Goal: Task Accomplishment & Management: Use online tool/utility

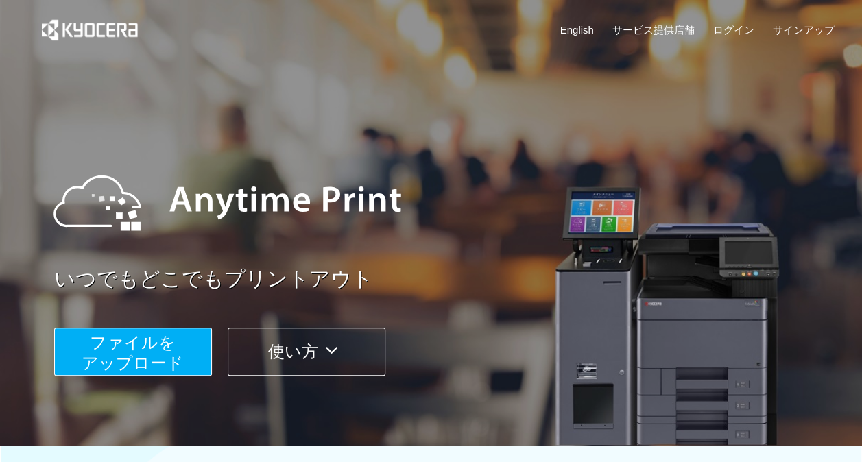
click at [170, 352] on span "ファイルを ​​アップロード" at bounding box center [133, 352] width 102 height 39
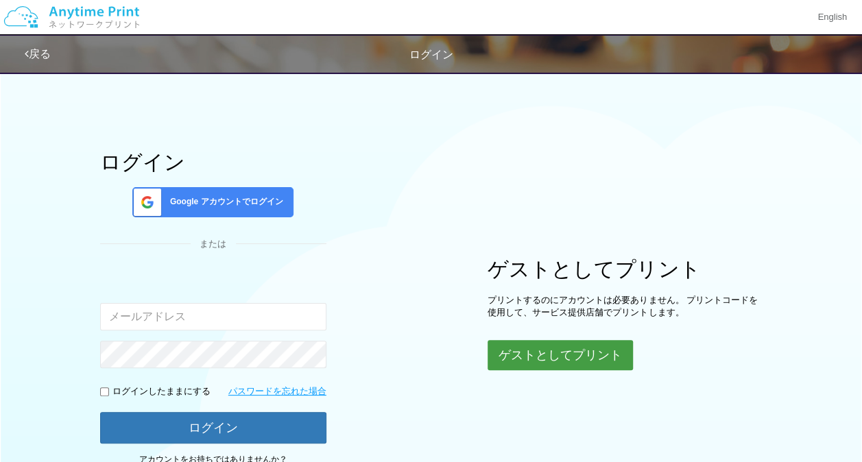
click at [561, 353] on button "ゲストとしてプリント" at bounding box center [559, 355] width 145 height 30
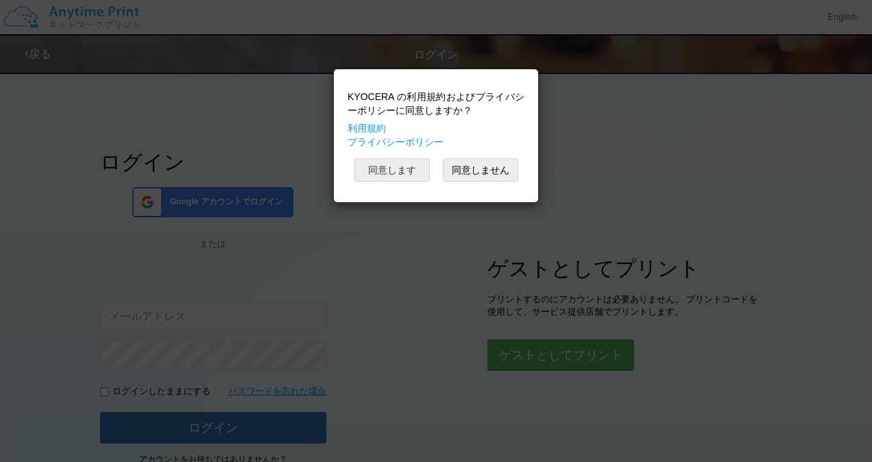
click at [399, 164] on button "同意します" at bounding box center [391, 169] width 75 height 23
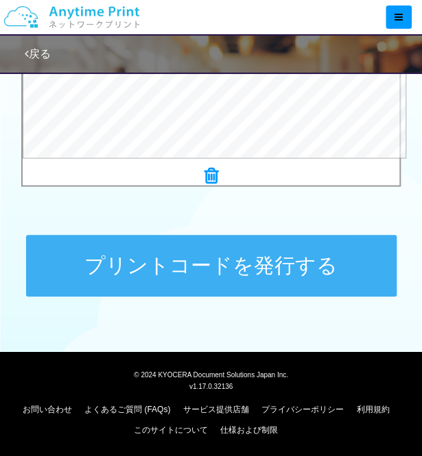
scroll to position [606, 0]
click at [236, 284] on button "プリントコードを発行する" at bounding box center [211, 266] width 370 height 62
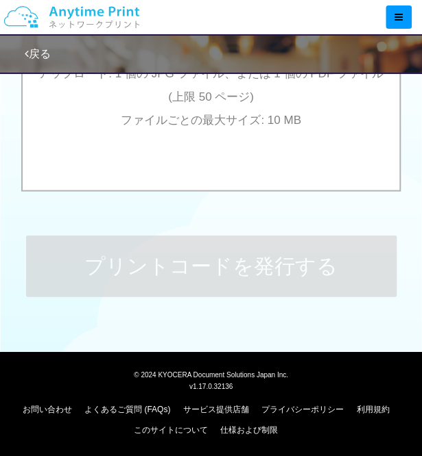
scroll to position [0, 0]
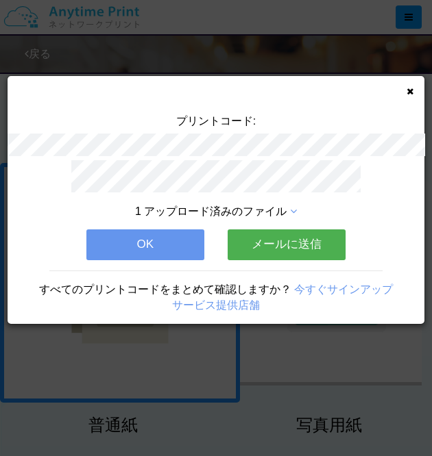
click at [155, 236] on button "OK" at bounding box center [145, 245] width 118 height 30
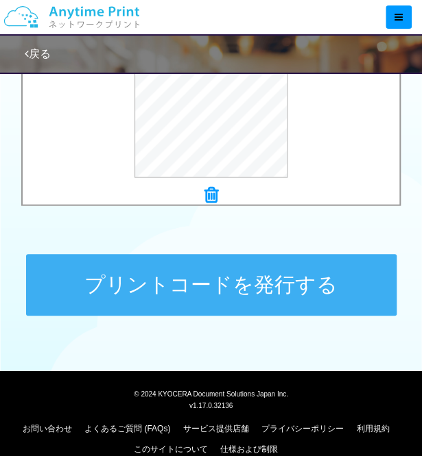
scroll to position [606, 0]
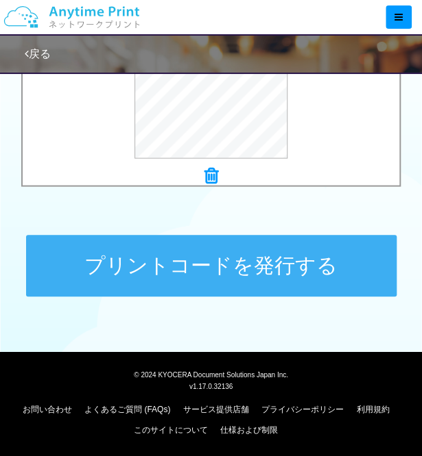
click at [268, 258] on button "プリントコードを発行する" at bounding box center [211, 266] width 370 height 62
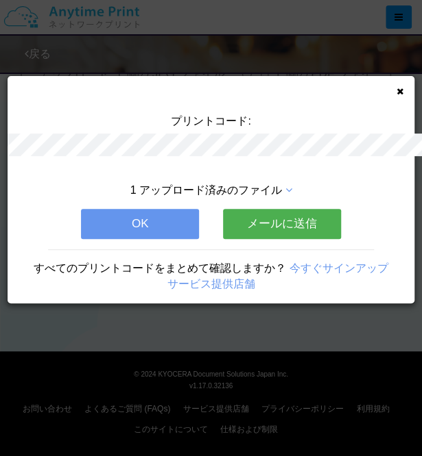
scroll to position [0, 0]
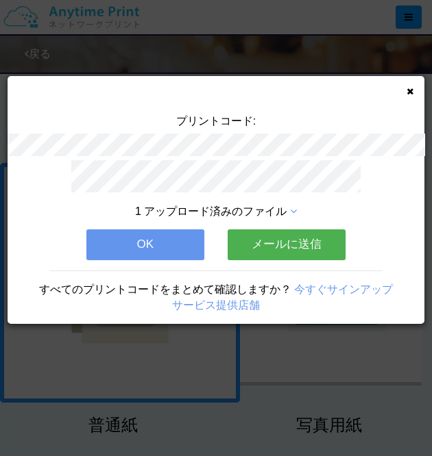
click at [232, 242] on button "メールに送信" at bounding box center [287, 245] width 118 height 30
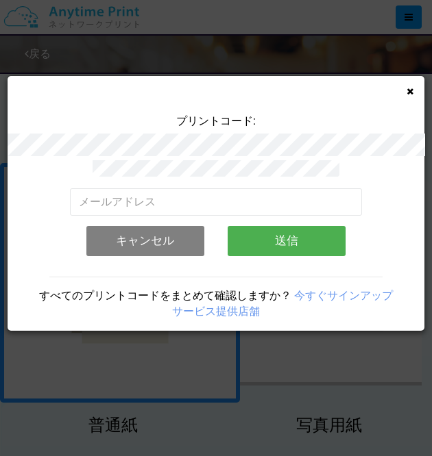
click at [405, 88] on div "プリントコード: 有効なメールアドレスを入力してください。 このメールアドレスは、すでに別のアカウントと関連付けられています。 キャンセル 送信 すべてのプリ…" at bounding box center [216, 203] width 417 height 255
click at [408, 90] on icon at bounding box center [409, 91] width 7 height 9
